Goal: Navigation & Orientation: Go to known website

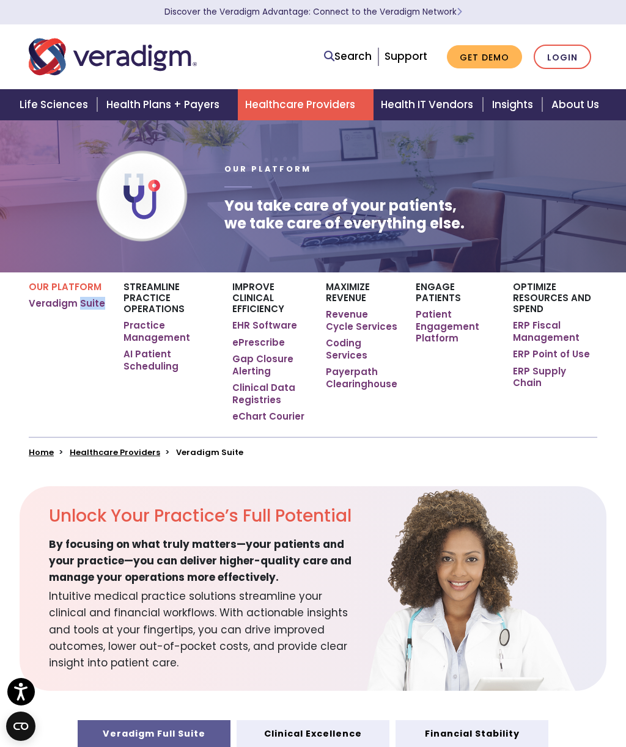
click at [145, 329] on link "Practice Management" at bounding box center [168, 332] width 90 height 24
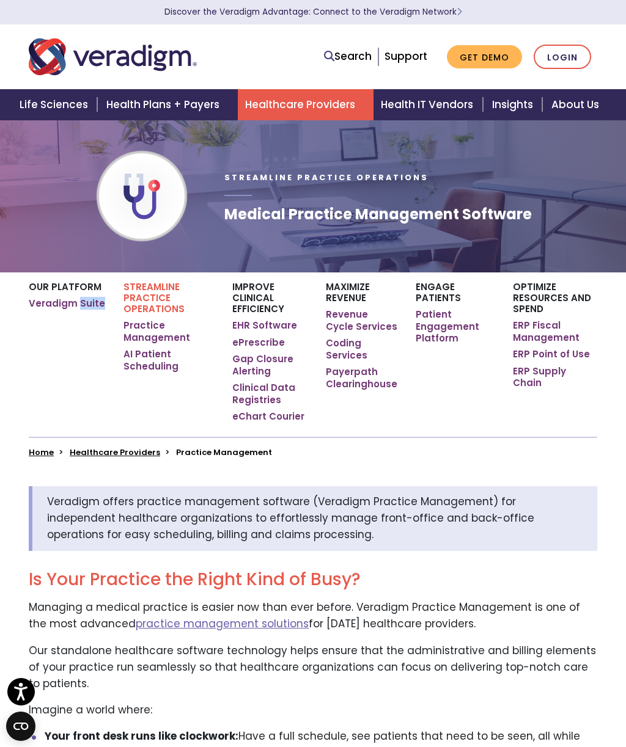
click at [364, 668] on p "Our standalone healthcare software technology helps ensure that the administrat…" at bounding box center [313, 668] width 568 height 50
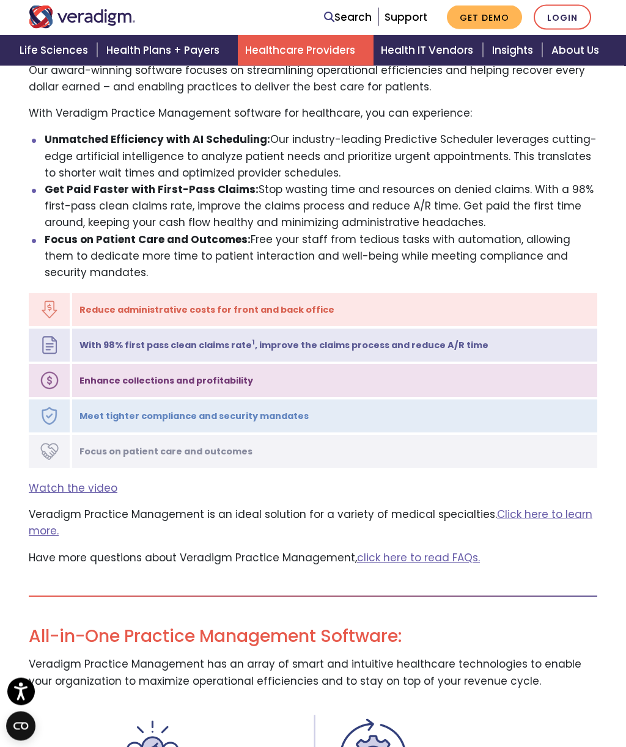
scroll to position [1212, 0]
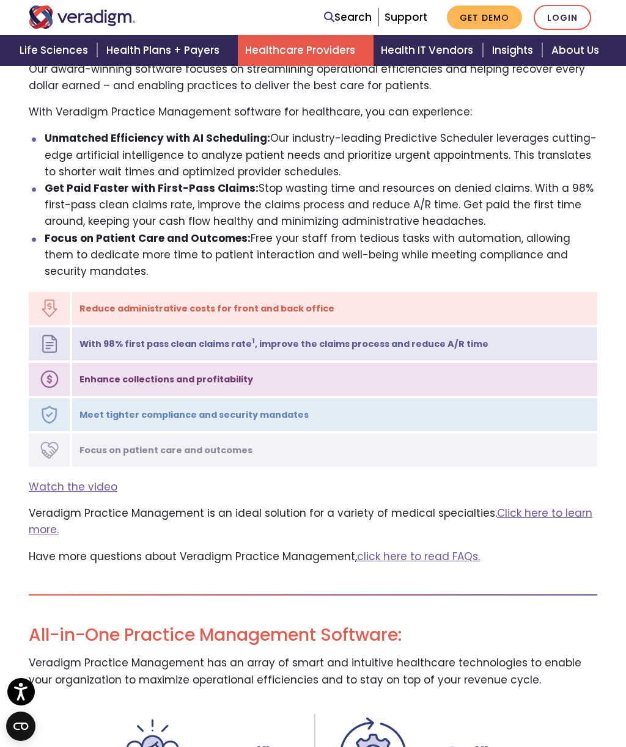
click at [557, 11] on link "Login" at bounding box center [561, 17] width 57 height 25
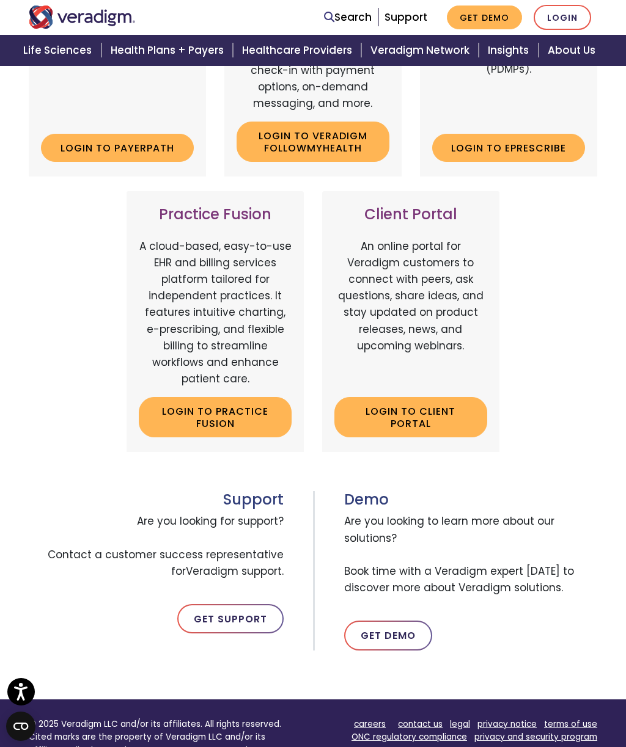
scroll to position [370, 0]
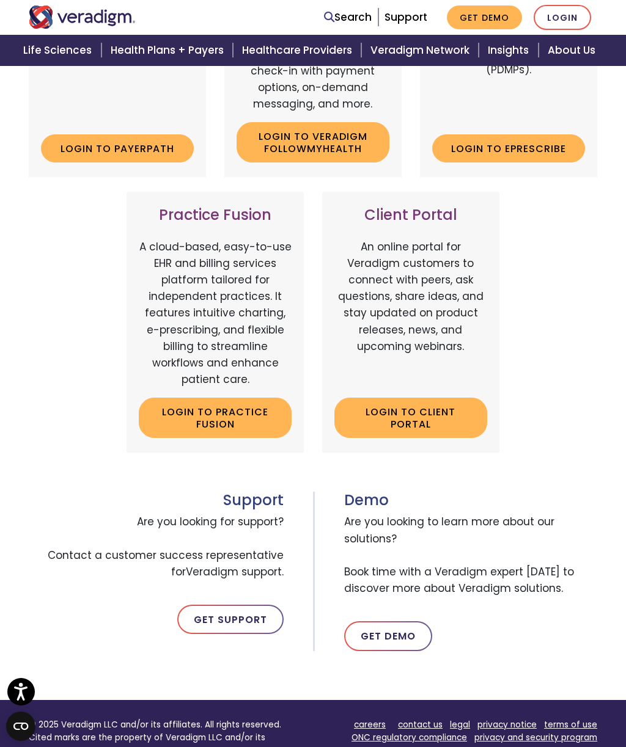
click at [413, 411] on link "Login to Client Portal" at bounding box center [410, 418] width 153 height 40
